Goal: Task Accomplishment & Management: Complete application form

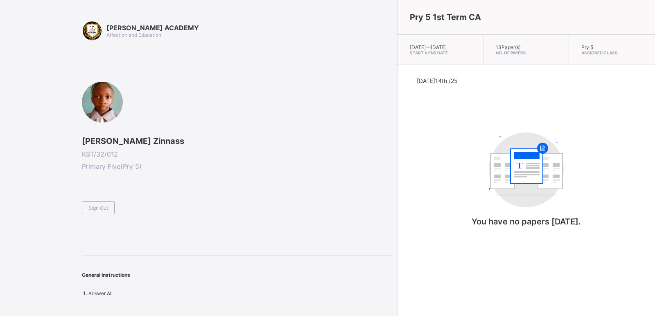
drag, startPoint x: 104, startPoint y: 208, endPoint x: 447, endPoint y: 265, distance: 347.4
click at [104, 208] on span "Sign Out" at bounding box center [98, 208] width 20 height 6
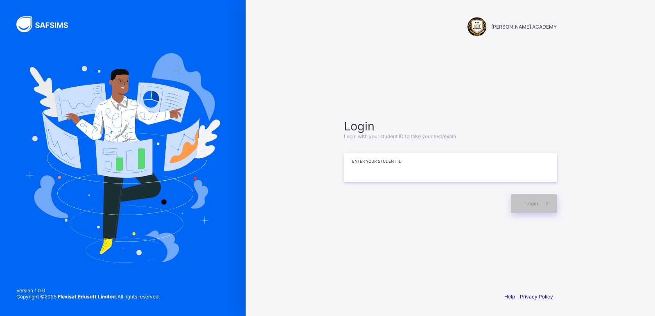
click at [472, 161] on input at bounding box center [450, 168] width 213 height 29
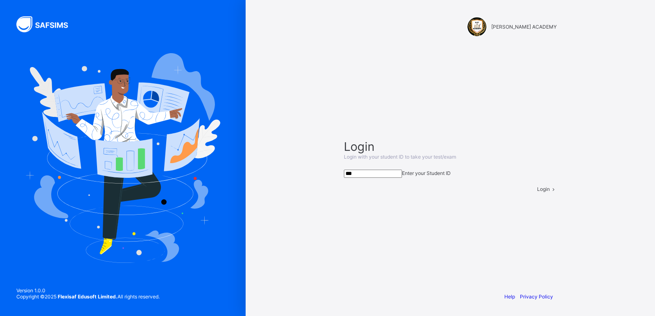
click at [402, 171] on input "***" at bounding box center [373, 174] width 58 height 8
type input "*********"
click at [550, 192] on span at bounding box center [553, 189] width 7 height 6
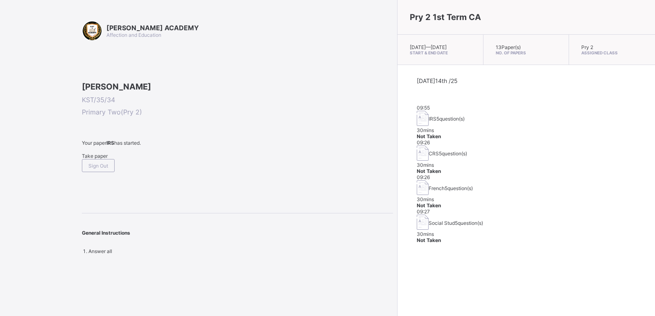
click at [544, 209] on div "09:27 Social Stud 5 question(s) 30 mins Not Taken" at bounding box center [526, 226] width 219 height 35
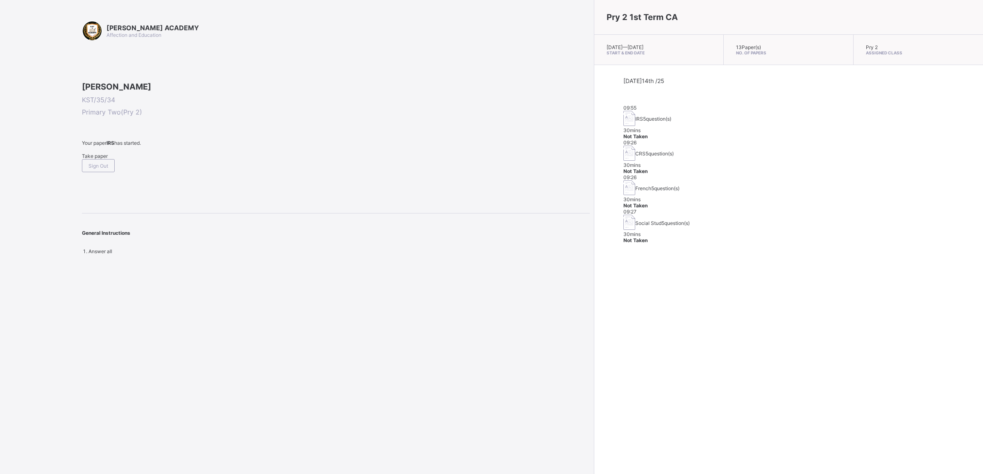
click at [655, 316] on div "Pry 2 1st Term CA [DATE] — [DATE] Start & End Date 13 Paper(s) No. of Papers Pr…" at bounding box center [788, 237] width 389 height 474
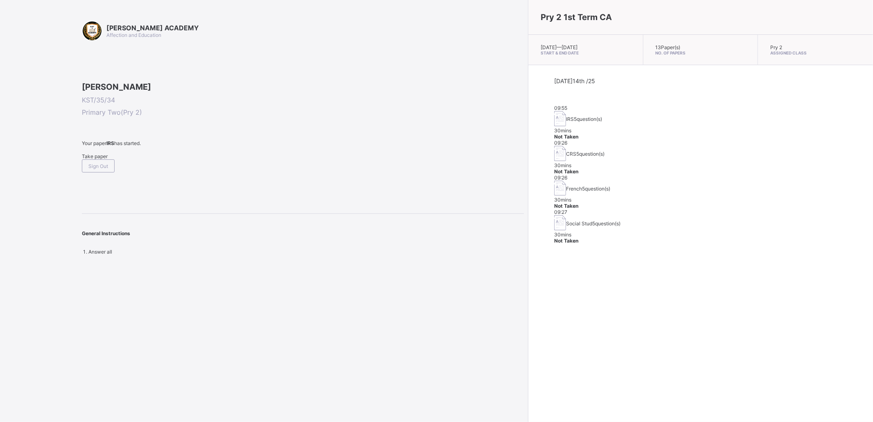
click at [188, 244] on div "General Instructions" at bounding box center [303, 229] width 442 height 31
click at [95, 159] on div "Take paper" at bounding box center [303, 156] width 442 height 6
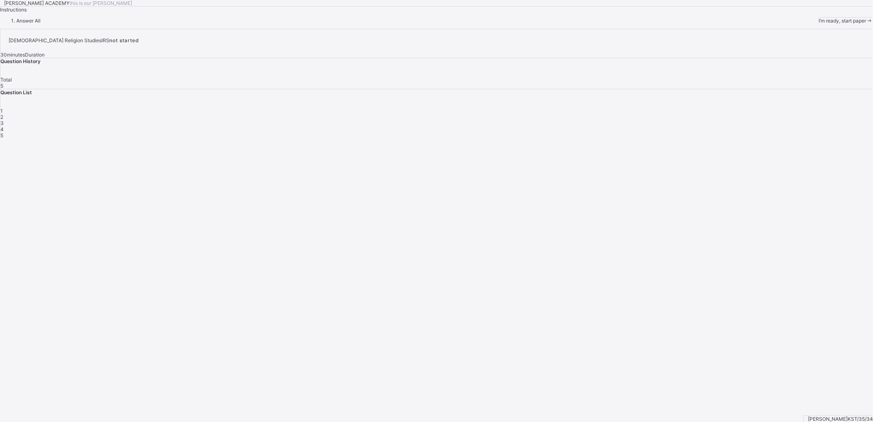
click at [655, 24] on span "I’m ready, start paper" at bounding box center [842, 21] width 47 height 6
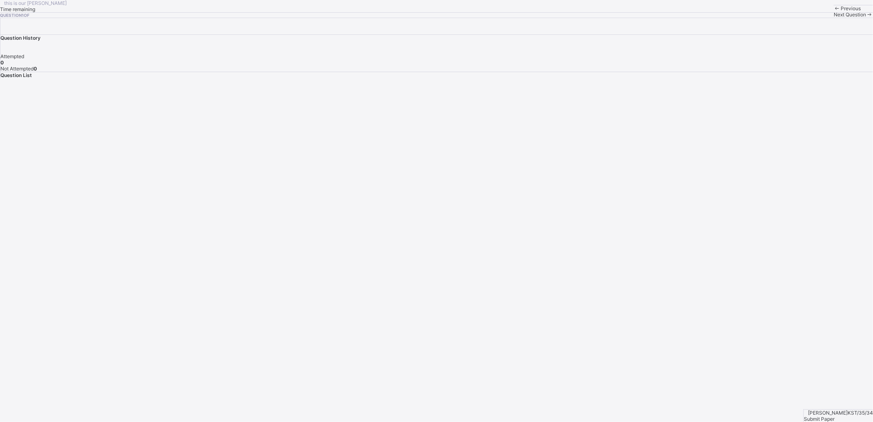
click at [655, 11] on div "Previous" at bounding box center [853, 8] width 39 height 6
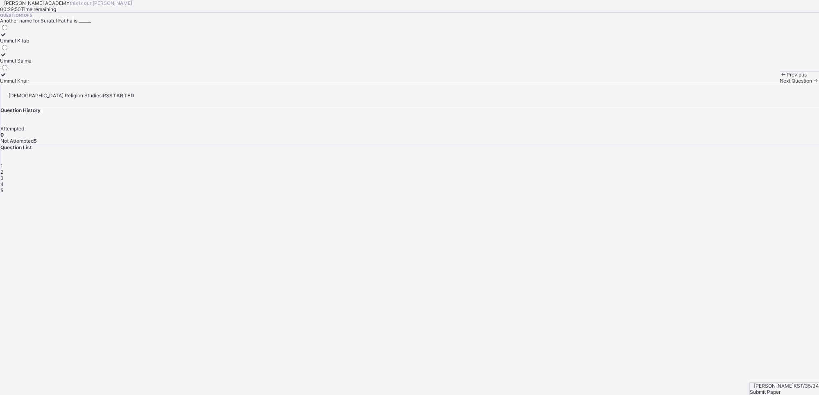
click at [294, 84] on div "[PERSON_NAME] ACADEMY this is our [PERSON_NAME] 00:29:50 Time remaining Questio…" at bounding box center [409, 42] width 819 height 84
click at [32, 64] on div "Ummul Salma" at bounding box center [16, 61] width 32 height 6
drag, startPoint x: 207, startPoint y: 149, endPoint x: 199, endPoint y: 146, distance: 8.9
click at [32, 64] on div "Ummul Salma" at bounding box center [16, 61] width 32 height 6
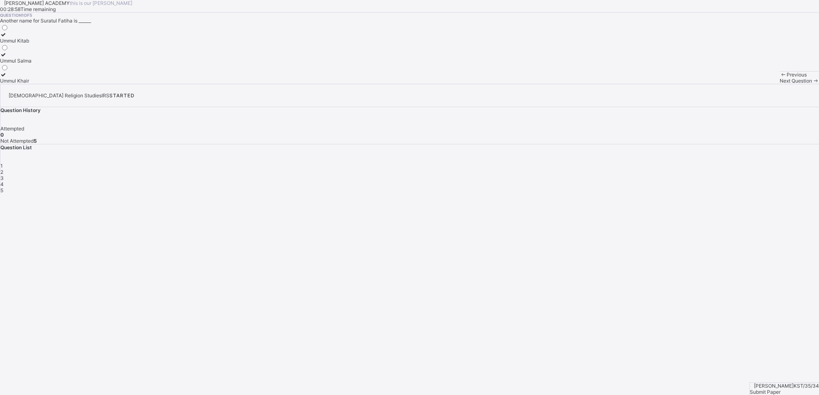
click at [32, 64] on div "Ummul Salma" at bounding box center [16, 61] width 32 height 6
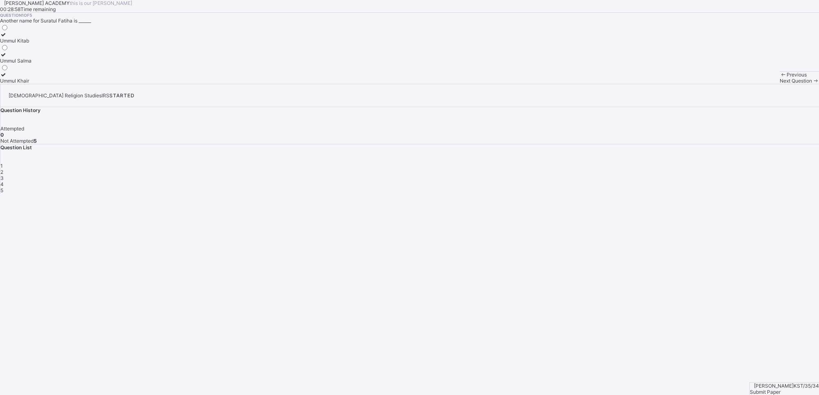
click at [32, 64] on div "Ummul Salma" at bounding box center [16, 61] width 32 height 6
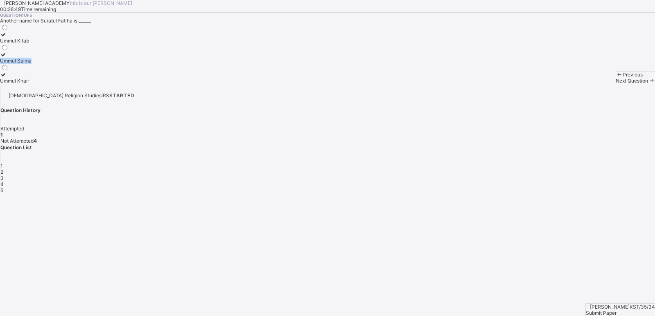
click at [156, 84] on div "[PERSON_NAME] ACADEMY this is our [PERSON_NAME] 00:28:49 Time remaining Questio…" at bounding box center [327, 42] width 655 height 84
drag, startPoint x: 156, startPoint y: 203, endPoint x: 140, endPoint y: 196, distance: 17.4
click at [156, 84] on div "[PERSON_NAME] ACADEMY this is our [PERSON_NAME] 00:28:49 Time remaining Questio…" at bounding box center [327, 42] width 655 height 84
click at [616, 84] on div "Next Question" at bounding box center [635, 81] width 39 height 6
click at [313, 84] on div "[PERSON_NAME] ACADEMY this is our [PERSON_NAME] 00:28:37 Time remaining Questio…" at bounding box center [327, 42] width 655 height 84
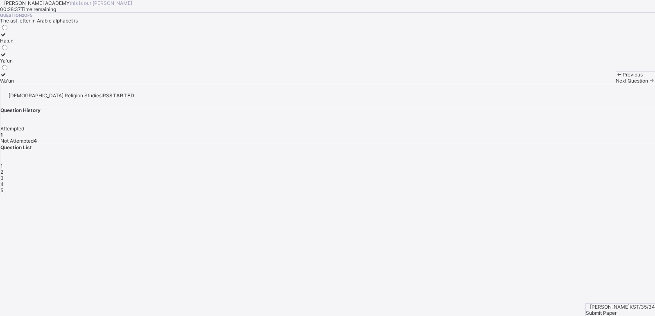
click at [312, 84] on div "[PERSON_NAME] ACADEMY this is our [PERSON_NAME] 00:28:37 Time remaining Questio…" at bounding box center [327, 42] width 655 height 84
click at [311, 84] on div "[PERSON_NAME] ACADEMY this is our [PERSON_NAME] 00:28:37 Time remaining Questio…" at bounding box center [327, 42] width 655 height 84
click at [310, 84] on div "[PERSON_NAME] ACADEMY this is our [PERSON_NAME] 00:28:37 Time remaining Questio…" at bounding box center [327, 42] width 655 height 84
drag, startPoint x: 310, startPoint y: 235, endPoint x: 305, endPoint y: 234, distance: 5.0
click at [310, 84] on div "[PERSON_NAME] ACADEMY this is our [PERSON_NAME] 00:28:37 Time remaining Questio…" at bounding box center [327, 42] width 655 height 84
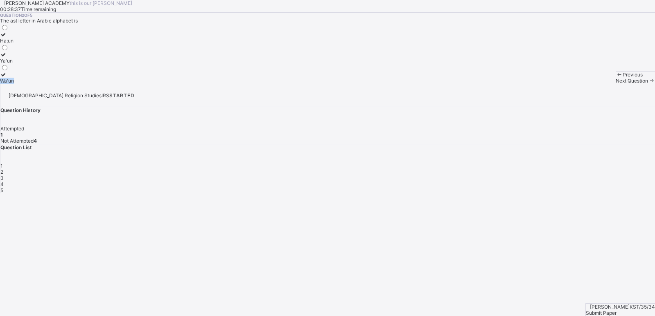
click at [309, 84] on div "[PERSON_NAME] ACADEMY this is our [PERSON_NAME] 00:28:37 Time remaining Questio…" at bounding box center [327, 42] width 655 height 84
click at [288, 84] on div "[PERSON_NAME] ACADEMY this is our [PERSON_NAME] 00:28:36 Time remaining Questio…" at bounding box center [327, 42] width 655 height 84
drag, startPoint x: 288, startPoint y: 222, endPoint x: 282, endPoint y: 220, distance: 5.9
click at [288, 84] on div "[PERSON_NAME] ACADEMY this is our [PERSON_NAME] 00:28:36 Time remaining Questio…" at bounding box center [327, 42] width 655 height 84
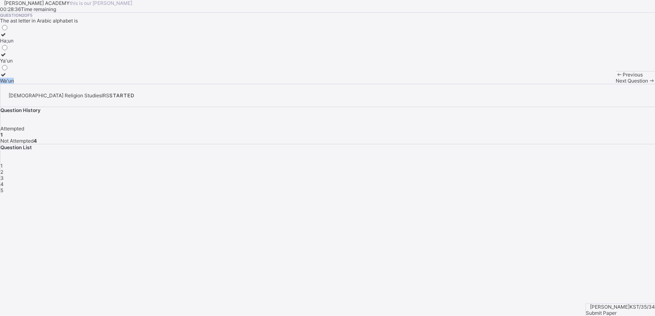
click at [288, 84] on div "[PERSON_NAME] ACADEMY this is our [PERSON_NAME] 00:28:36 Time remaining Questio…" at bounding box center [327, 42] width 655 height 84
click at [14, 84] on label "Wa'un" at bounding box center [7, 78] width 14 height 12
click at [130, 84] on div "[PERSON_NAME] ACADEMY this is our [PERSON_NAME] 00:27:47 Time remaining Questio…" at bounding box center [327, 42] width 655 height 84
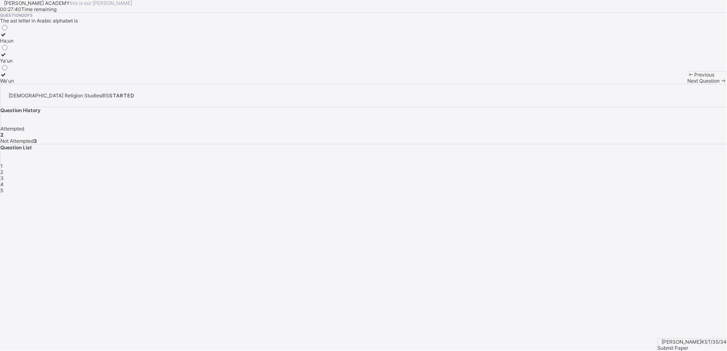
click at [655, 84] on div "Next Question" at bounding box center [707, 81] width 39 height 6
click at [358, 84] on div "[PERSON_NAME] ACADEMY this is our [PERSON_NAME] 00:27:38 Time remaining Questio…" at bounding box center [363, 42] width 727 height 84
drag, startPoint x: 358, startPoint y: 258, endPoint x: 351, endPoint y: 258, distance: 6.6
click at [357, 84] on div "[PERSON_NAME] ACADEMY this is our [PERSON_NAME] 00:27:38 Time remaining Questio…" at bounding box center [363, 42] width 727 height 84
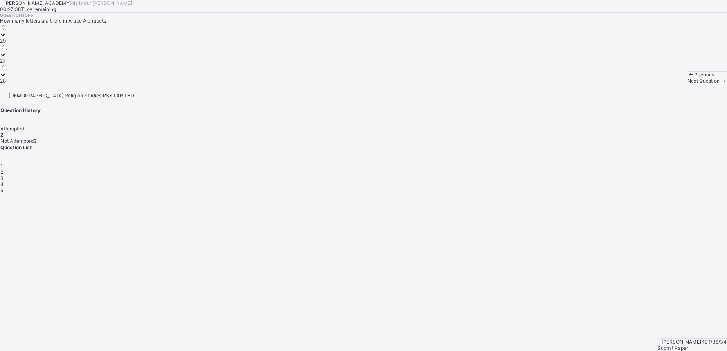
click at [356, 84] on div "[PERSON_NAME] ACADEMY this is our [PERSON_NAME] 00:27:38 Time remaining Questio…" at bounding box center [363, 42] width 727 height 84
click at [355, 84] on div "[PERSON_NAME] ACADEMY this is our [PERSON_NAME] 00:27:38 Time remaining Questio…" at bounding box center [363, 42] width 727 height 84
click at [353, 84] on div "[PERSON_NAME] ACADEMY this is our [PERSON_NAME] 00:27:38 Time remaining Questio…" at bounding box center [363, 42] width 727 height 84
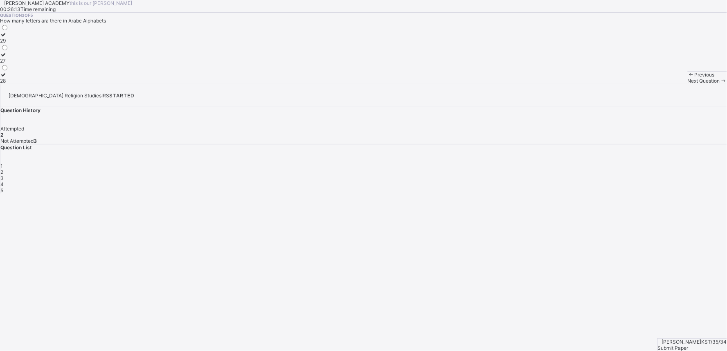
click at [655, 316] on span "Submit Paper" at bounding box center [673, 348] width 31 height 6
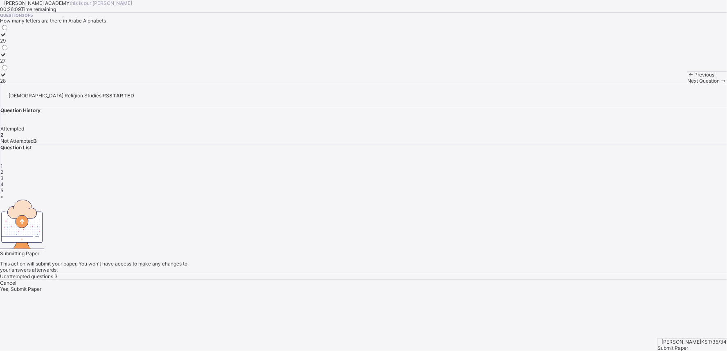
click at [379, 286] on div "Yes, Submit Paper" at bounding box center [363, 289] width 727 height 6
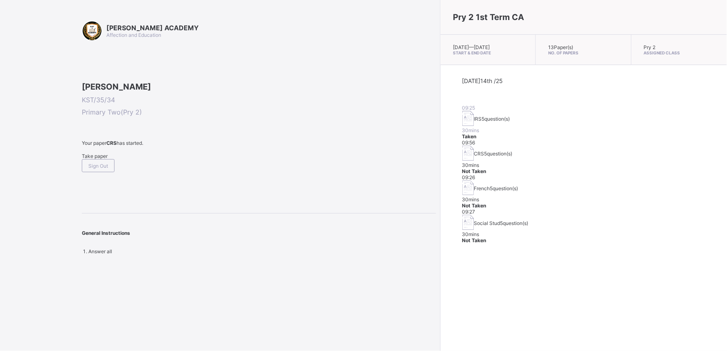
click at [104, 159] on div "Take paper" at bounding box center [259, 156] width 355 height 6
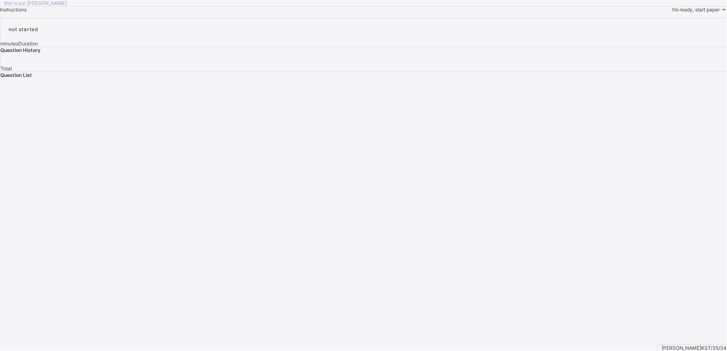
click at [655, 13] on div "I’m ready, start paper" at bounding box center [700, 10] width 54 height 6
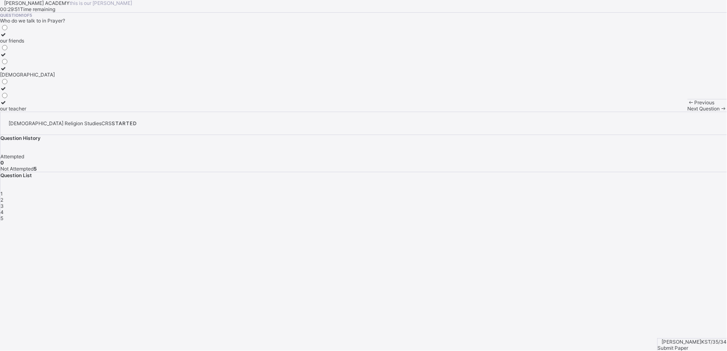
click at [655, 112] on div "Next Question" at bounding box center [707, 109] width 39 height 6
click at [576, 191] on div "1 2 3 4 5" at bounding box center [363, 206] width 727 height 31
click at [575, 191] on div "1 2 3 4 5" at bounding box center [363, 206] width 727 height 31
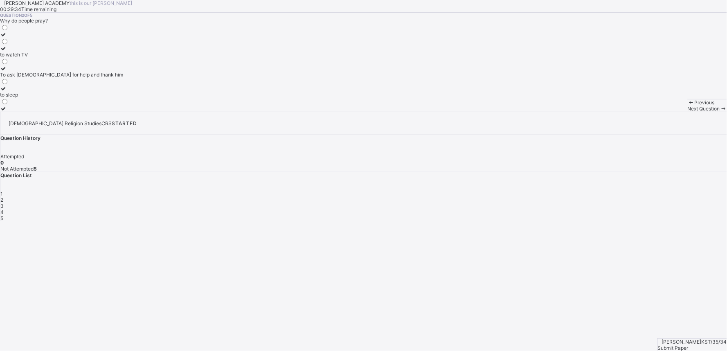
click at [575, 191] on div "1 2 3 4 5" at bounding box center [363, 206] width 727 height 31
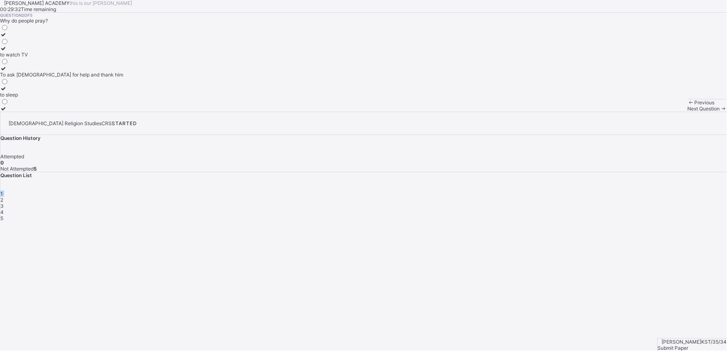
click at [575, 191] on div "1 2 3 4 5" at bounding box center [363, 206] width 727 height 31
click at [576, 191] on div "1" at bounding box center [363, 194] width 727 height 6
drag, startPoint x: 271, startPoint y: 206, endPoint x: 313, endPoint y: 116, distance: 98.7
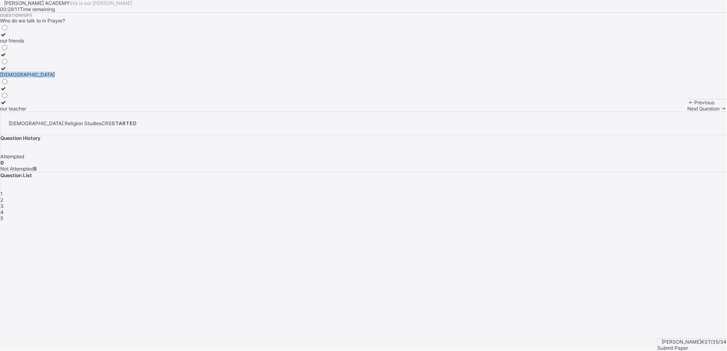
click at [313, 112] on div "our friends [DEMOGRAPHIC_DATA] our teacher" at bounding box center [363, 68] width 727 height 88
click at [44, 78] on label "[DEMOGRAPHIC_DATA]" at bounding box center [27, 72] width 55 height 12
click at [655, 112] on div "Next Question" at bounding box center [707, 109] width 39 height 6
click at [46, 78] on label "To ask [DEMOGRAPHIC_DATA] for help and thank him" at bounding box center [61, 72] width 123 height 12
click at [655, 112] on span "Next Question" at bounding box center [704, 109] width 32 height 6
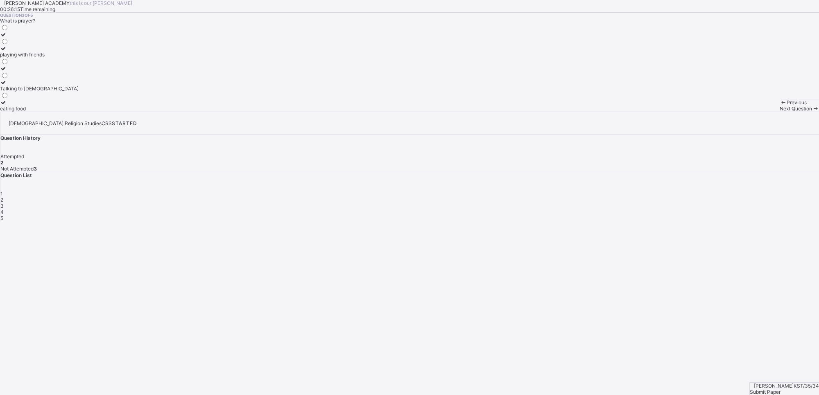
click at [363, 112] on div "[PERSON_NAME] ACADEMY this is our [PERSON_NAME] 00:26:15 Time remaining Questio…" at bounding box center [409, 56] width 819 height 112
click at [344, 112] on div "Question 3 of 5 What is prayer? playing with friends Talking to God eating food" at bounding box center [409, 62] width 819 height 99
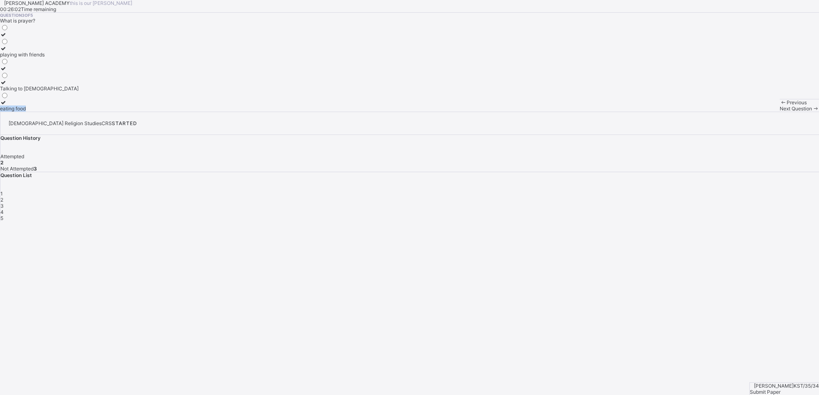
click at [344, 112] on div "Question 3 of 5 What is prayer? playing with friends Talking to God eating food" at bounding box center [409, 62] width 819 height 99
drag, startPoint x: 344, startPoint y: 241, endPoint x: 338, endPoint y: 237, distance: 7.4
click at [343, 112] on div "Question 3 of 5 What is prayer? playing with friends Talking to God eating food" at bounding box center [409, 62] width 819 height 99
click at [342, 112] on div "Question 3 of 5 What is prayer? playing with friends Talking to God eating food" at bounding box center [409, 62] width 819 height 99
click at [341, 112] on div "Question 3 of 5 What is prayer? playing with friends Talking to God eating food" at bounding box center [409, 62] width 819 height 99
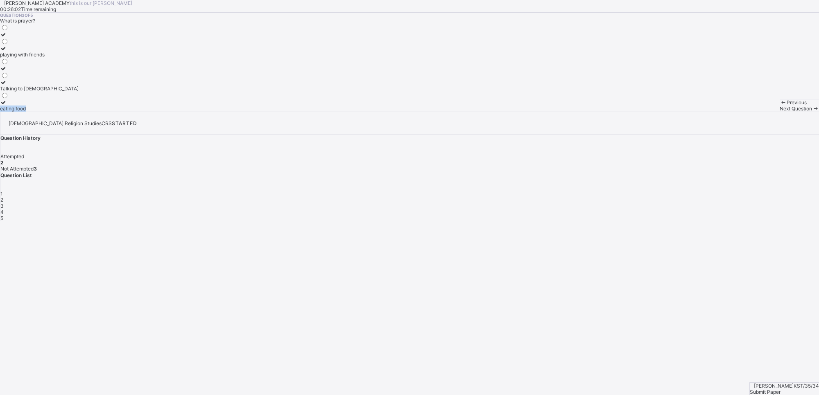
click at [340, 112] on div "Question 3 of 5 What is prayer? playing with friends Talking to God eating food" at bounding box center [409, 62] width 819 height 99
click at [45, 92] on label "Talking to [DEMOGRAPHIC_DATA]" at bounding box center [39, 85] width 79 height 12
click at [655, 112] on div "Next Question" at bounding box center [798, 109] width 39 height 6
click at [447, 112] on div "Question 4 of 5 What do we often do when we pray? eating food Fold our hands an…" at bounding box center [409, 62] width 819 height 99
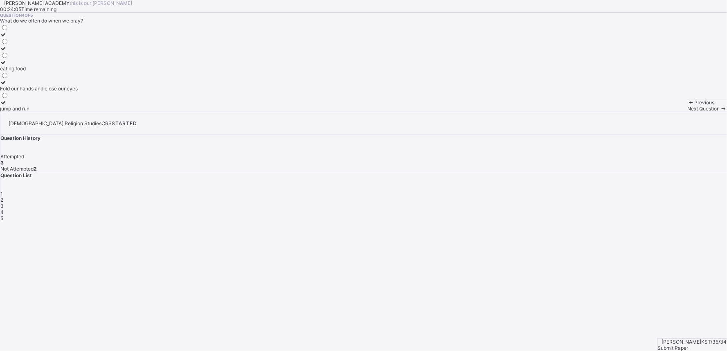
click at [419, 112] on div "Question 4 of 5 What do we often do when we pray? eating food Fold our hands an…" at bounding box center [363, 62] width 727 height 99
click at [78, 112] on div "jump and run" at bounding box center [39, 109] width 78 height 6
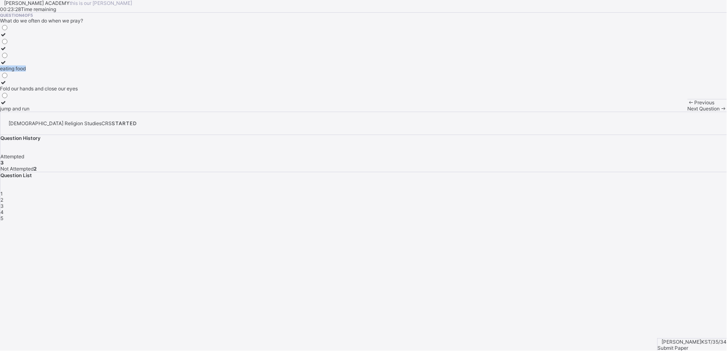
drag, startPoint x: 106, startPoint y: 220, endPoint x: 74, endPoint y: 162, distance: 66.4
click at [78, 112] on div "jump and run" at bounding box center [39, 109] width 78 height 6
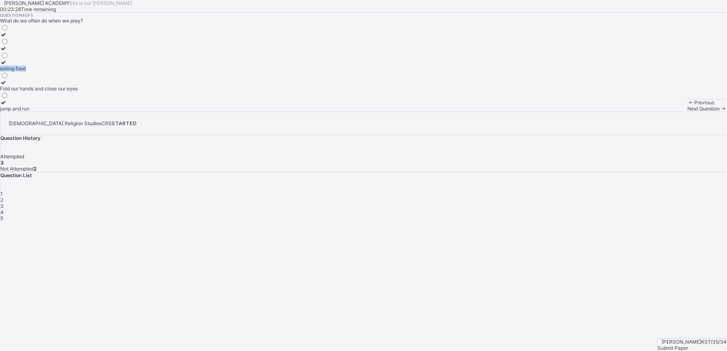
click at [78, 112] on div "jump and run" at bounding box center [39, 109] width 78 height 6
click at [78, 92] on label "Fold our hands and close our eyes" at bounding box center [39, 85] width 78 height 12
click at [78, 72] on div "eating food" at bounding box center [39, 69] width 78 height 6
click at [78, 72] on label "eating food" at bounding box center [39, 65] width 78 height 12
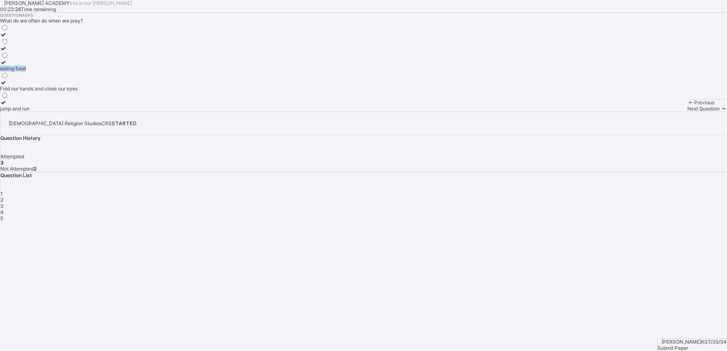
click at [78, 72] on label "eating food" at bounding box center [39, 65] width 78 height 12
click at [76, 72] on label "eating food" at bounding box center [39, 65] width 78 height 12
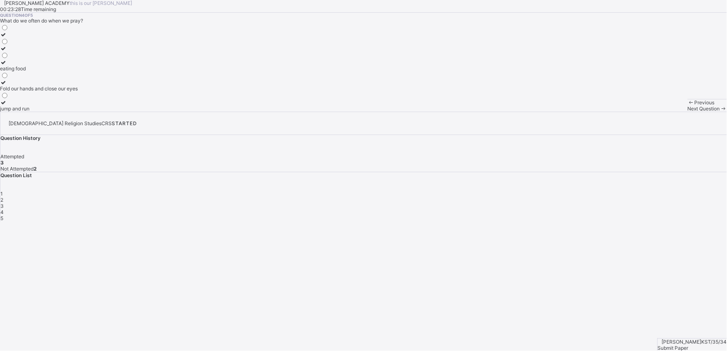
click at [75, 72] on label "eating food" at bounding box center [39, 65] width 78 height 12
click at [74, 72] on label "eating food" at bounding box center [39, 65] width 78 height 12
drag, startPoint x: 74, startPoint y: 162, endPoint x: 63, endPoint y: 133, distance: 31.3
click at [73, 72] on label "eating food" at bounding box center [39, 65] width 78 height 12
click at [70, 38] on label at bounding box center [39, 35] width 78 height 6
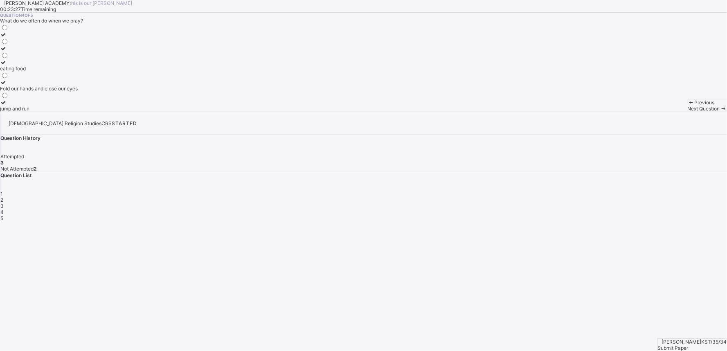
click at [68, 38] on label at bounding box center [39, 35] width 78 height 6
click at [66, 104] on div "Question 4 of 5 What do we often do when we pray? eating food Fold our hands an…" at bounding box center [363, 62] width 727 height 99
click at [64, 101] on div "Question 4 of 5 What do we often do when we pray? eating food Fold our hands an…" at bounding box center [363, 62] width 727 height 99
click at [63, 52] on label at bounding box center [39, 48] width 78 height 6
click at [61, 52] on label at bounding box center [39, 48] width 78 height 6
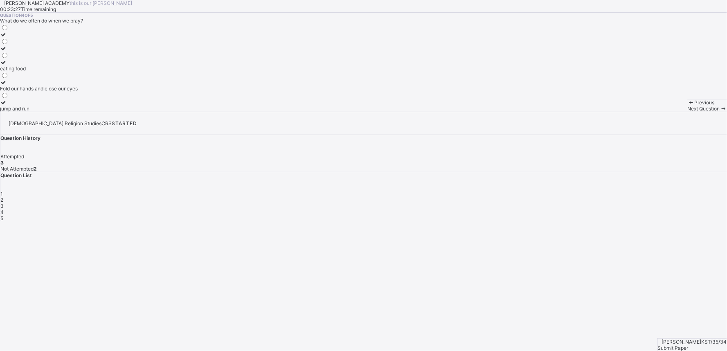
click at [61, 52] on label at bounding box center [39, 48] width 78 height 6
click at [61, 72] on label "eating food" at bounding box center [39, 65] width 78 height 12
click at [61, 52] on label at bounding box center [39, 48] width 78 height 6
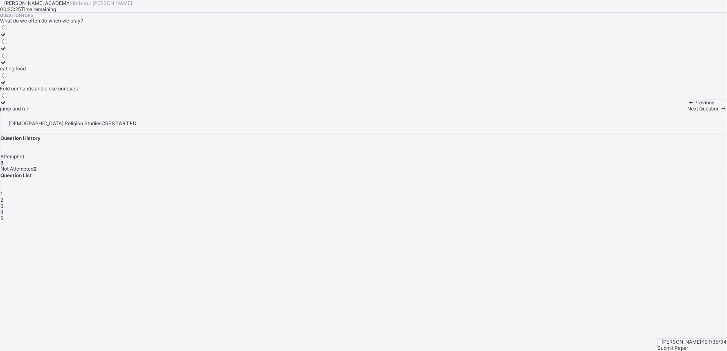
drag, startPoint x: 66, startPoint y: 215, endPoint x: 66, endPoint y: 237, distance: 22.1
click at [66, 112] on div "eating food Fold our hands and close our eyes jump and run" at bounding box center [39, 68] width 78 height 88
click at [7, 106] on icon at bounding box center [3, 102] width 7 height 6
click at [252, 112] on div "[PERSON_NAME] ACADEMY this is our [PERSON_NAME] 00:23:17 Time remaining Questio…" at bounding box center [363, 56] width 727 height 112
click at [655, 112] on div "Next Question" at bounding box center [707, 109] width 39 height 6
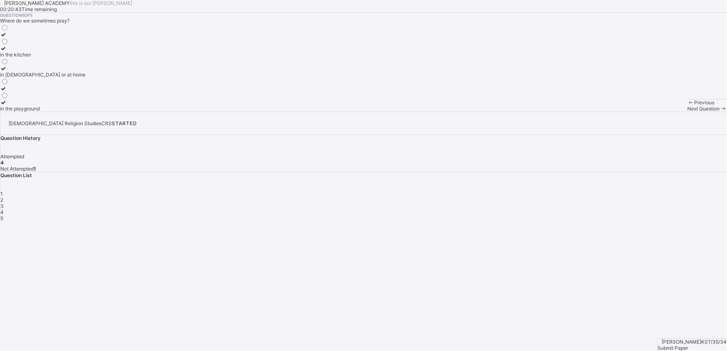
click at [45, 78] on label "in [DEMOGRAPHIC_DATA] or at home" at bounding box center [43, 72] width 86 height 12
click at [655, 316] on div "Submit Paper" at bounding box center [692, 348] width 69 height 6
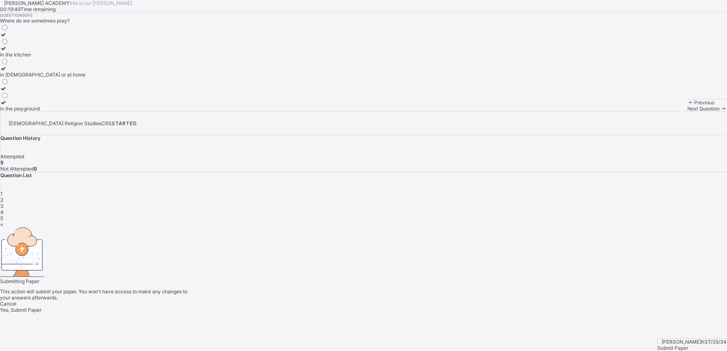
click at [377, 307] on div "Yes, Submit Paper" at bounding box center [363, 310] width 727 height 6
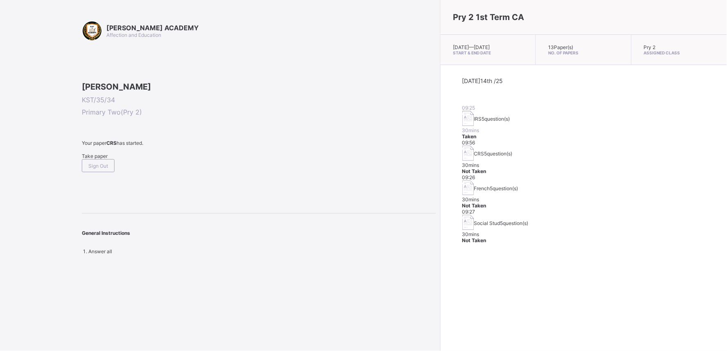
click at [93, 159] on div "Take paper" at bounding box center [259, 156] width 355 height 6
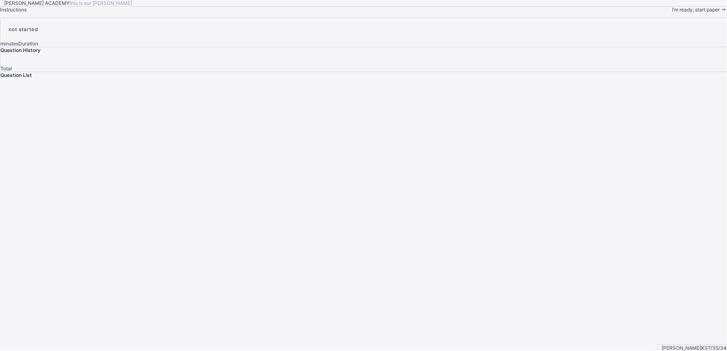
click at [655, 13] on div "I’m ready, start paper" at bounding box center [700, 10] width 54 height 6
click at [655, 18] on div "Previous Next Question" at bounding box center [707, 11] width 39 height 13
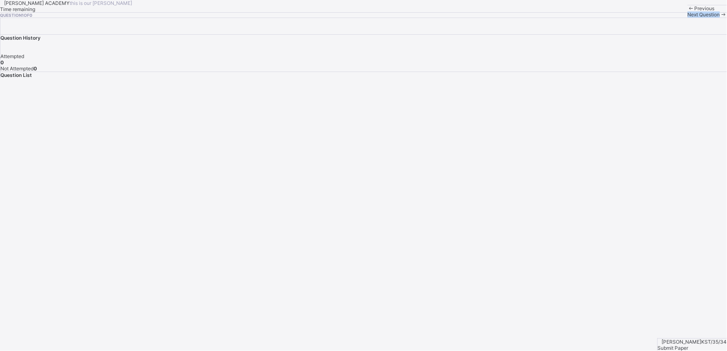
click at [655, 18] on div "Previous Next Question" at bounding box center [707, 11] width 39 height 13
drag, startPoint x: 509, startPoint y: 330, endPoint x: 365, endPoint y: 296, distance: 148.5
click at [486, 18] on div "[PERSON_NAME] ACADEMY this is our [PERSON_NAME] Time remaining Question 1 of 0 …" at bounding box center [363, 9] width 727 height 18
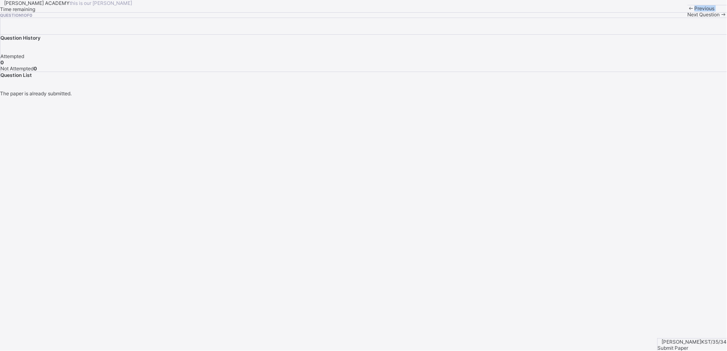
click at [374, 18] on div "[PERSON_NAME] ACADEMY this is our [PERSON_NAME] Time remaining Question 1 of 0 …" at bounding box center [363, 9] width 727 height 18
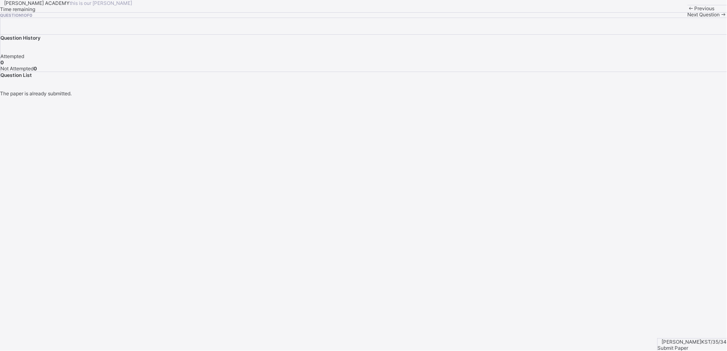
click at [374, 18] on div "[PERSON_NAME] ACADEMY this is our [PERSON_NAME] Time remaining Question 1 of 0 …" at bounding box center [363, 9] width 727 height 18
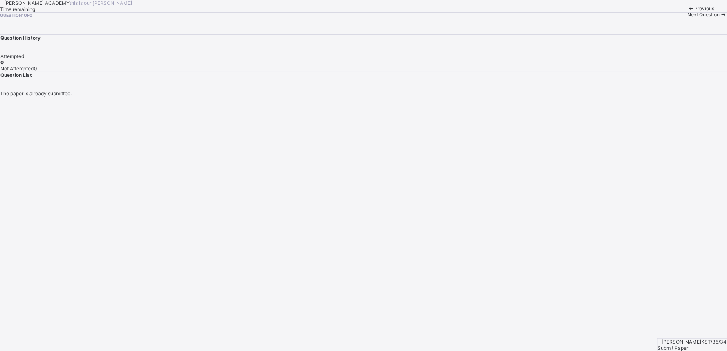
click at [374, 18] on div "[PERSON_NAME] ACADEMY this is our [PERSON_NAME] Time remaining Question 1 of 0 …" at bounding box center [363, 9] width 727 height 18
drag, startPoint x: 374, startPoint y: 289, endPoint x: 398, endPoint y: 284, distance: 25.1
click at [374, 18] on div "[PERSON_NAME] ACADEMY this is our [PERSON_NAME] Time remaining Question 1 of 0 …" at bounding box center [363, 9] width 727 height 18
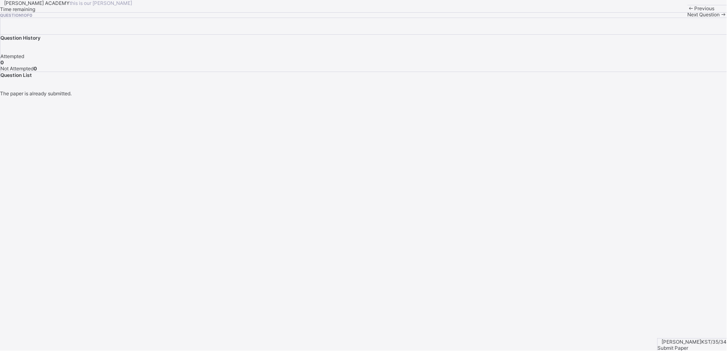
click at [374, 18] on div "[PERSON_NAME] ACADEMY this is our [PERSON_NAME] Time remaining Question 1 of 0 …" at bounding box center [363, 9] width 727 height 18
click at [655, 18] on span "Next Question" at bounding box center [704, 14] width 32 height 6
click at [655, 18] on div "Next Question" at bounding box center [707, 14] width 39 height 6
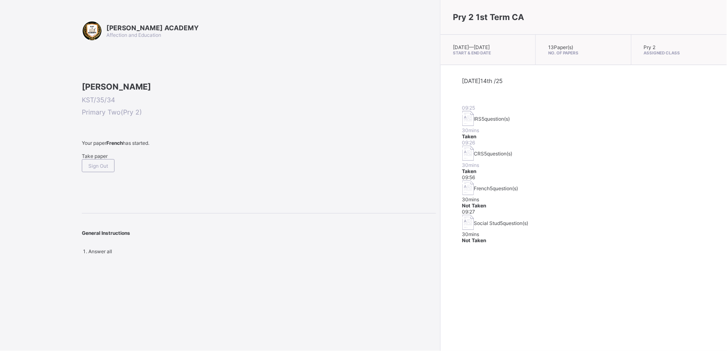
click at [95, 159] on span "Take paper" at bounding box center [95, 156] width 26 height 6
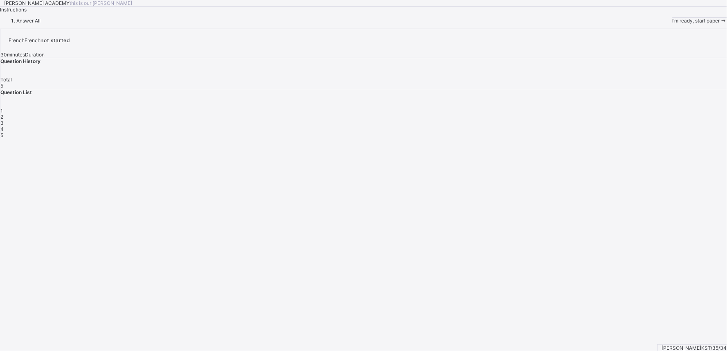
click at [655, 24] on span "I’m ready, start paper" at bounding box center [696, 21] width 47 height 6
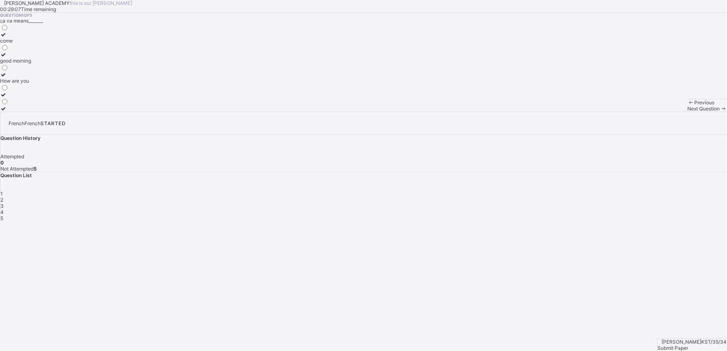
click at [31, 64] on label "good morning" at bounding box center [15, 58] width 31 height 12
click at [655, 112] on div "Next Question" at bounding box center [707, 109] width 39 height 6
click at [14, 44] on label "head" at bounding box center [7, 38] width 14 height 12
click at [655, 112] on span "Next Question" at bounding box center [704, 109] width 32 height 6
click at [45, 112] on label "Greetings in French" at bounding box center [22, 105] width 45 height 12
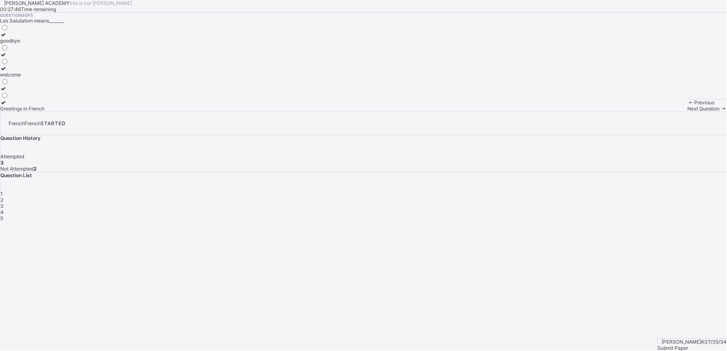
click at [655, 112] on div "Next Question" at bounding box center [707, 109] width 39 height 6
drag, startPoint x: 107, startPoint y: 141, endPoint x: 86, endPoint y: 141, distance: 20.5
click at [42, 64] on div "how are you" at bounding box center [21, 61] width 42 height 6
click at [655, 112] on div "Next Question" at bounding box center [707, 109] width 39 height 6
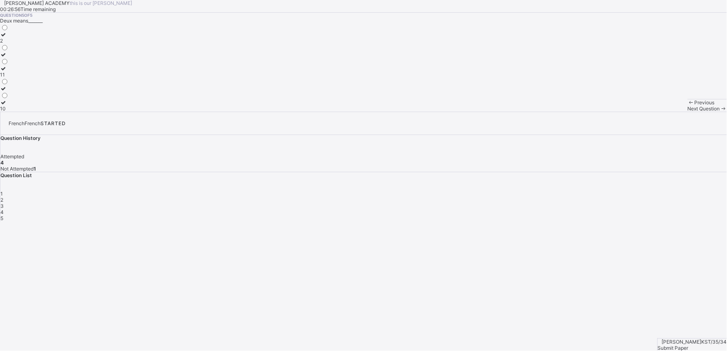
click at [9, 112] on label "10" at bounding box center [4, 105] width 9 height 12
click at [655, 316] on div "Submit Paper" at bounding box center [692, 348] width 69 height 6
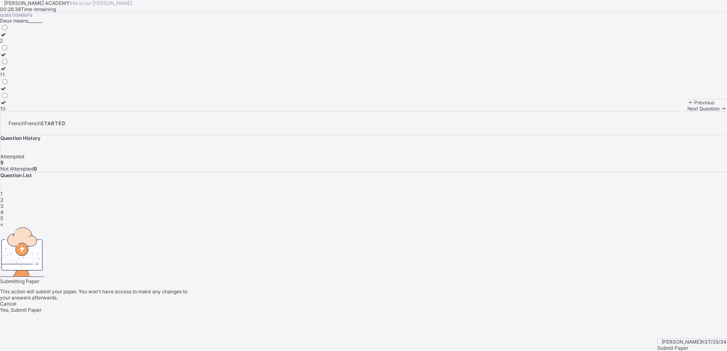
click at [368, 307] on div "Yes, Submit Paper" at bounding box center [363, 310] width 727 height 6
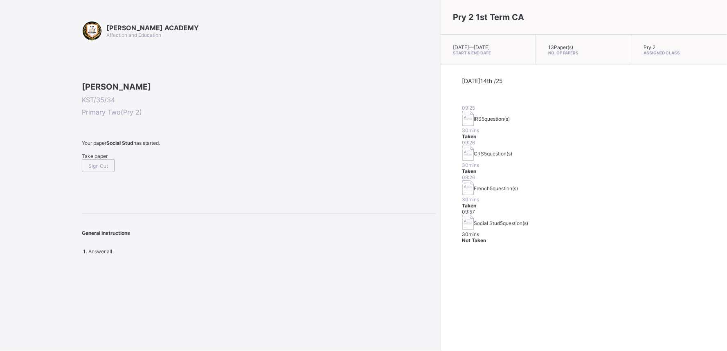
drag, startPoint x: 368, startPoint y: 227, endPoint x: 248, endPoint y: 307, distance: 143.4
click at [248, 307] on div "[PERSON_NAME] ACADEMY Affection and Education [PERSON_NAME] KST/35/34 Primary T…" at bounding box center [363, 175] width 727 height 351
click at [100, 159] on span "Take paper" at bounding box center [95, 156] width 26 height 6
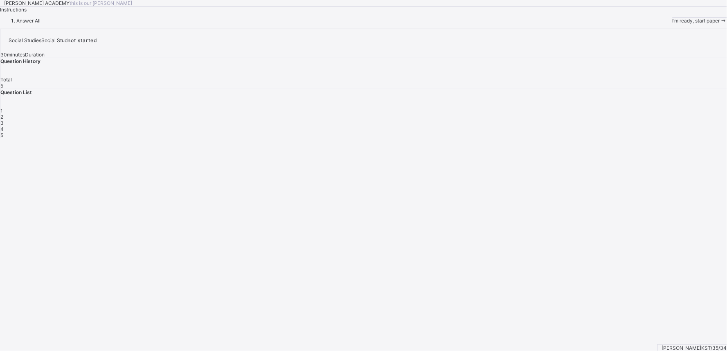
click at [655, 24] on span "I’m ready, start paper" at bounding box center [696, 21] width 47 height 6
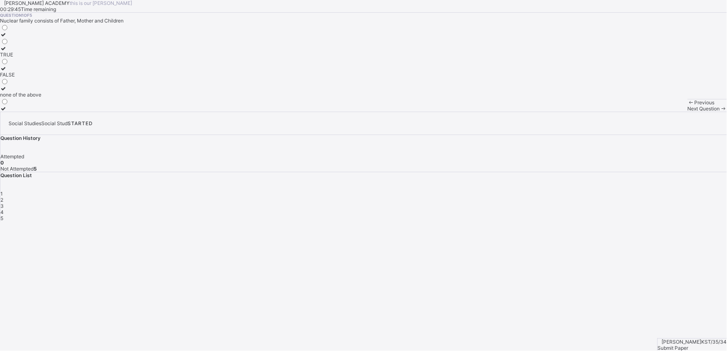
click at [41, 58] on div "TRUE" at bounding box center [20, 55] width 41 height 6
click at [655, 112] on div "Previous Next Question" at bounding box center [707, 105] width 39 height 13
click at [655, 112] on div "Next Question" at bounding box center [707, 109] width 39 height 6
click at [41, 44] on label "Mummy or Daddy" at bounding box center [20, 38] width 41 height 12
click at [655, 112] on span "Next Question" at bounding box center [704, 109] width 32 height 6
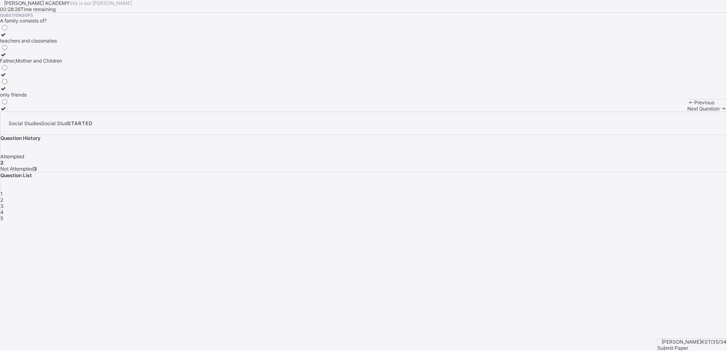
click at [62, 64] on div "Father,Mother and Children" at bounding box center [31, 61] width 62 height 6
click at [655, 112] on div "Next Question" at bounding box center [707, 109] width 39 height 6
click at [9, 44] on label "4" at bounding box center [4, 38] width 9 height 12
click at [655, 112] on div "Next Question" at bounding box center [707, 109] width 39 height 6
click at [7, 86] on icon at bounding box center [3, 82] width 7 height 6
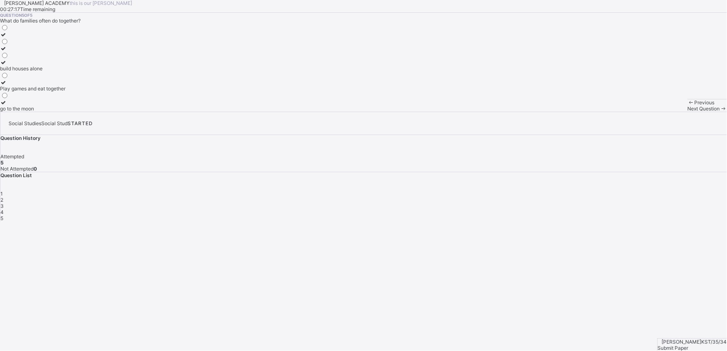
click at [655, 316] on div "Submit Paper" at bounding box center [692, 348] width 69 height 6
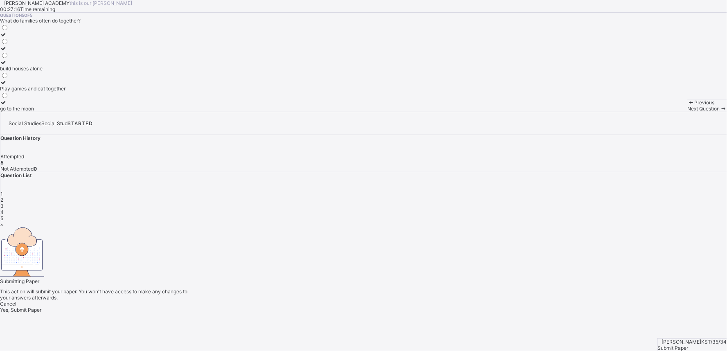
click at [655, 313] on div "× Submitting Paper This action will submit your paper. You won't have access to…" at bounding box center [363, 267] width 727 height 92
click at [370, 301] on div "Cancel Yes, Submit Paper" at bounding box center [363, 307] width 727 height 12
click at [370, 307] on div "Yes, Submit Paper" at bounding box center [363, 310] width 727 height 6
